Goal: Task Accomplishment & Management: Manage account settings

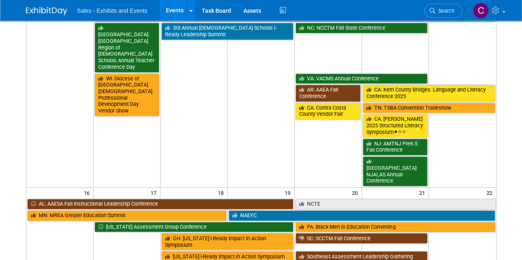
scroll to position [552, 0]
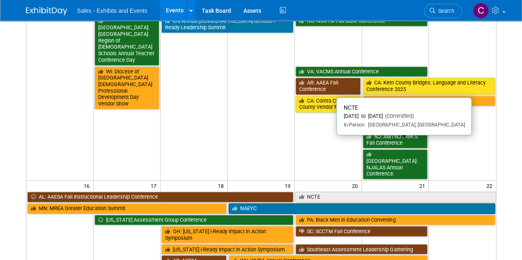
click at [318, 192] on link "NCTE" at bounding box center [395, 197] width 200 height 11
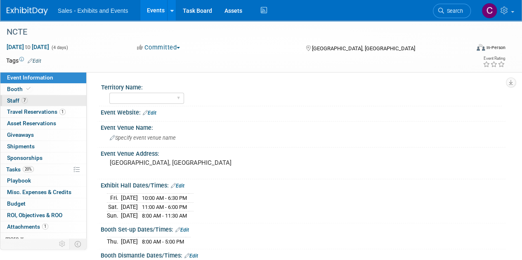
click at [18, 102] on span "Staff 7" at bounding box center [17, 100] width 21 height 7
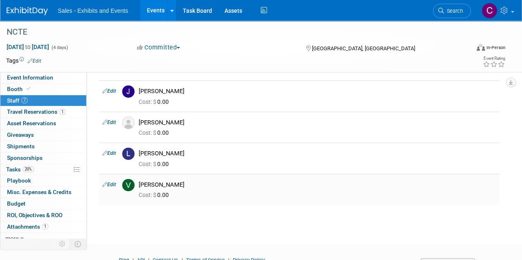
scroll to position [132, 0]
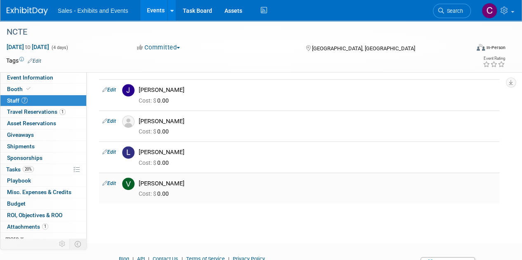
click at [112, 184] on link "Edit" at bounding box center [109, 184] width 14 height 6
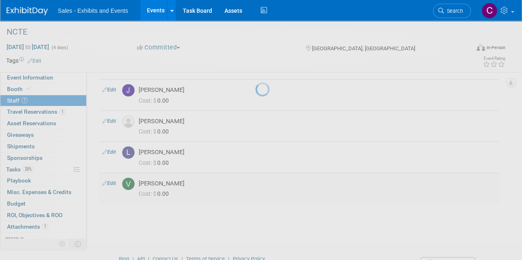
select select "be7f4a1c-3942-42ab-8c76-bb85862796d3"
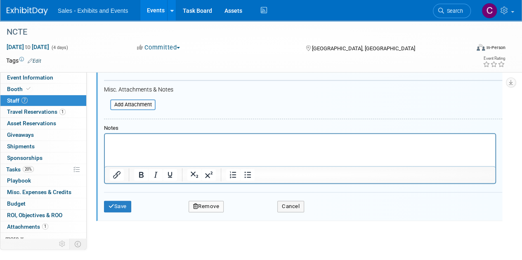
scroll to position [437, 0]
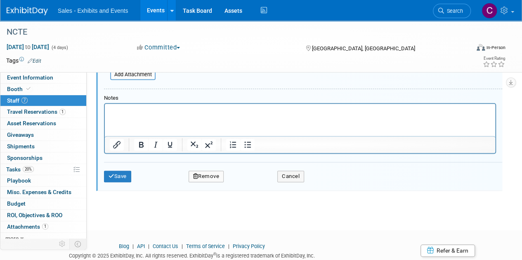
click at [204, 174] on button "Remove" at bounding box center [205, 177] width 35 height 12
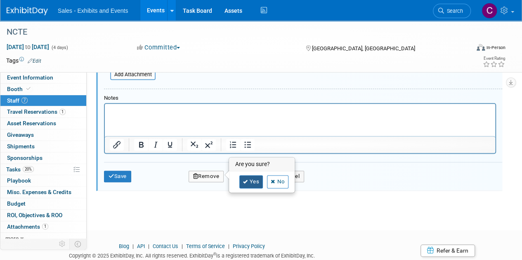
click at [252, 178] on link "Yes" at bounding box center [251, 181] width 24 height 13
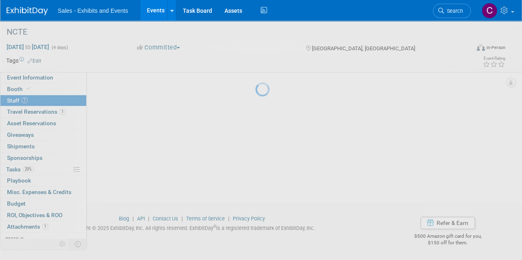
scroll to position [141, 0]
